Goal: Navigation & Orientation: Find specific page/section

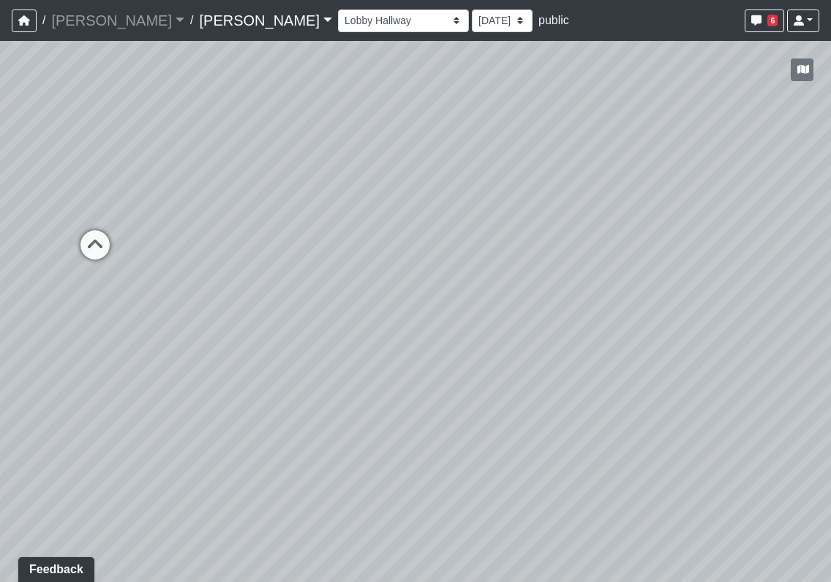
drag, startPoint x: 534, startPoint y: 393, endPoint x: 229, endPoint y: 195, distance: 363.8
click at [178, 181] on div "Loading... Lounge Loading... Clubroom Kitchen Loading... Lobby Hallway Loading.…" at bounding box center [415, 311] width 831 height 541
drag, startPoint x: 579, startPoint y: 230, endPoint x: 758, endPoint y: 365, distance: 224.0
click at [758, 365] on div "Loading... Lounge Loading... Clubroom Kitchen Loading... Lobby Hallway Loading.…" at bounding box center [415, 311] width 831 height 541
drag, startPoint x: 431, startPoint y: 352, endPoint x: 683, endPoint y: 352, distance: 251.5
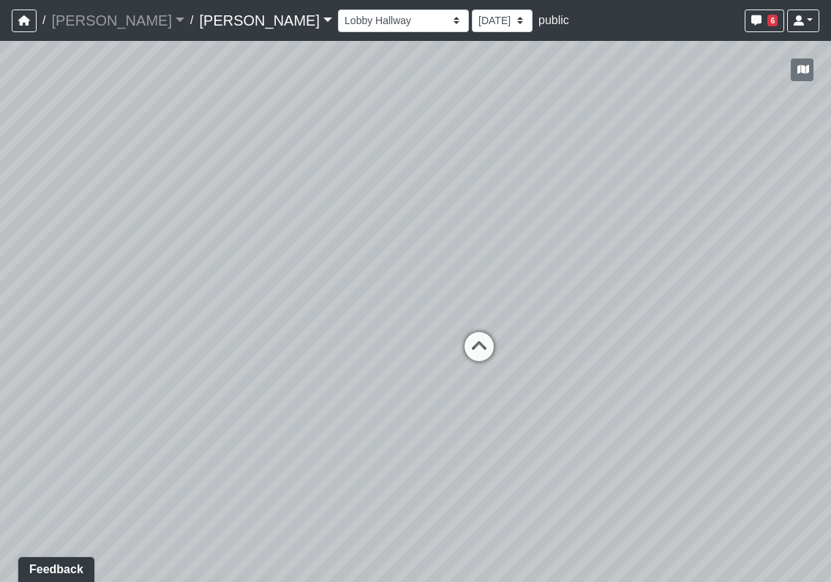
click at [683, 352] on div "Loading... Lounge Loading... Clubroom Kitchen Loading... Lobby Hallway Loading.…" at bounding box center [415, 311] width 831 height 541
click at [487, 344] on icon at bounding box center [479, 354] width 44 height 44
select select "[DEMOGRAPHIC_DATA]"
drag, startPoint x: 512, startPoint y: 283, endPoint x: 879, endPoint y: 261, distance: 366.9
click at [830, 261] on html "/ [PERSON_NAME] [PERSON_NAME] Loading... / [PERSON_NAME] [PERSON_NAME] Loading.…" at bounding box center [415, 291] width 831 height 582
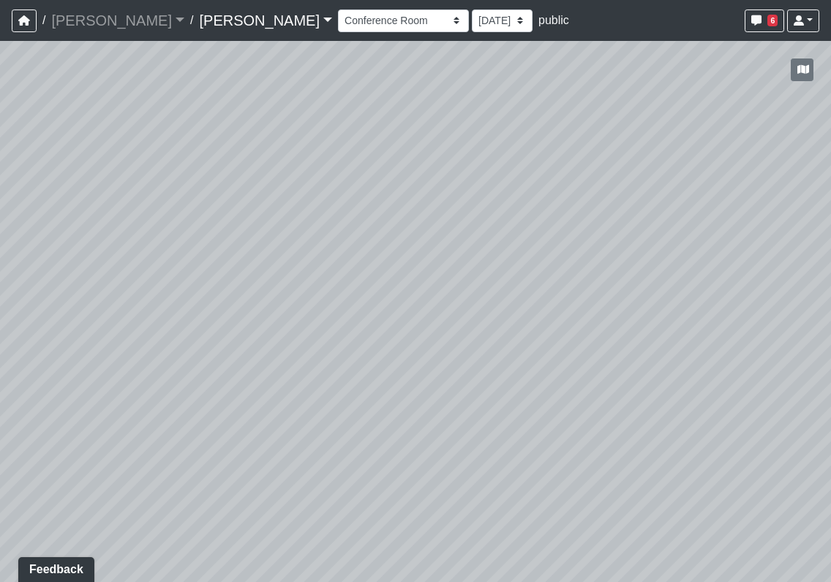
drag, startPoint x: 325, startPoint y: 296, endPoint x: 542, endPoint y: 322, distance: 218.6
click at [657, 319] on div "Loading... Lounge Loading... Clubroom Kitchen Loading... Lobby Hallway Loading.…" at bounding box center [415, 311] width 831 height 541
drag, startPoint x: 132, startPoint y: 287, endPoint x: 660, endPoint y: 271, distance: 528.1
click at [700, 270] on div "Loading... Lounge Loading... Clubroom Kitchen Loading... Lobby Hallway Loading.…" at bounding box center [415, 311] width 831 height 541
drag, startPoint x: 474, startPoint y: 330, endPoint x: 438, endPoint y: 330, distance: 36.6
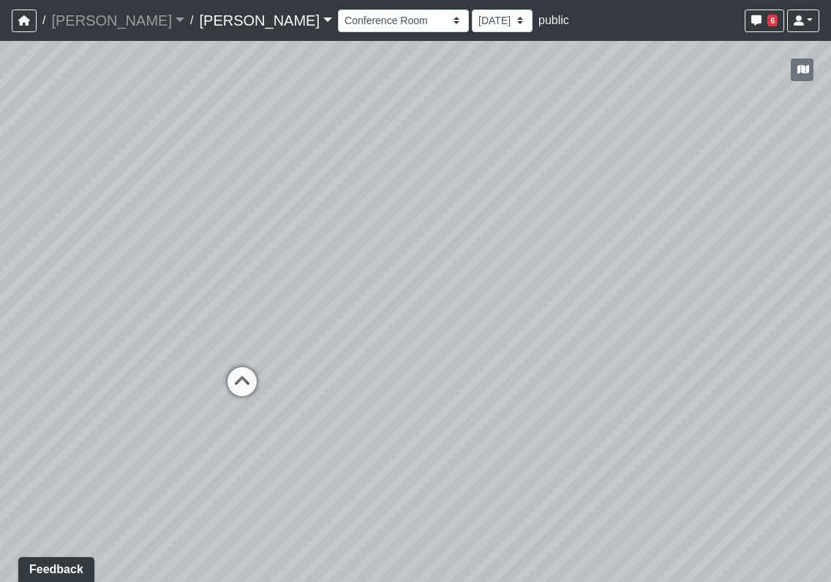
click at [438, 330] on div "Loading... Lounge Loading... Clubroom Kitchen Loading... Lobby Hallway Loading.…" at bounding box center [415, 311] width 831 height 541
drag, startPoint x: 639, startPoint y: 248, endPoint x: 50, endPoint y: 286, distance: 590.5
click at [50, 286] on div "Loading... Lounge Loading... Clubroom Kitchen Loading... Lobby Hallway Loading.…" at bounding box center [415, 311] width 831 height 541
